Goal: Task Accomplishment & Management: Manage account settings

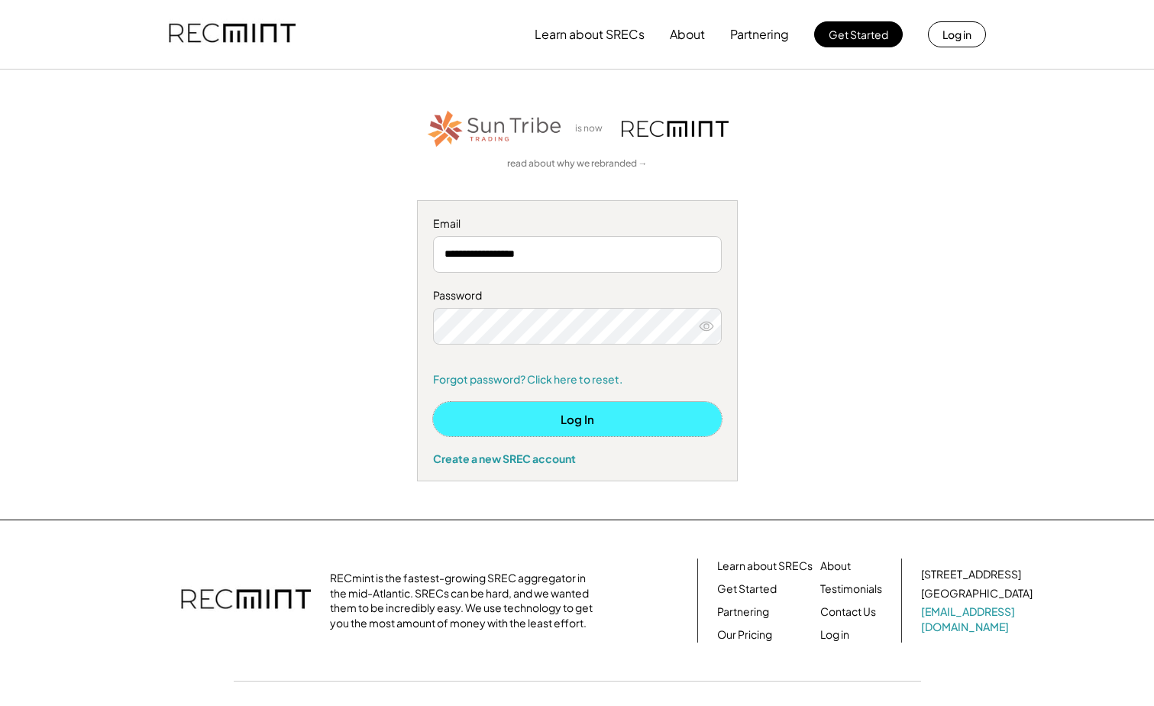
click at [593, 422] on button "Log In" at bounding box center [577, 419] width 289 height 34
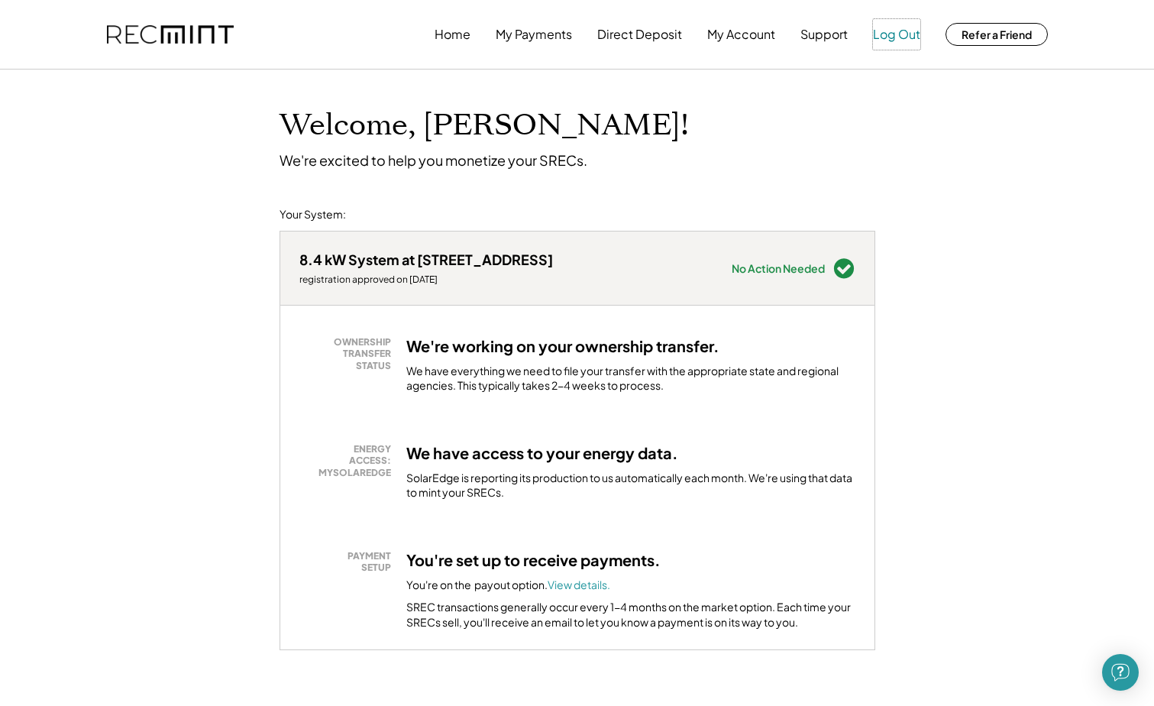
click at [895, 35] on button "Log Out" at bounding box center [896, 34] width 47 height 31
